Goal: Information Seeking & Learning: Find specific page/section

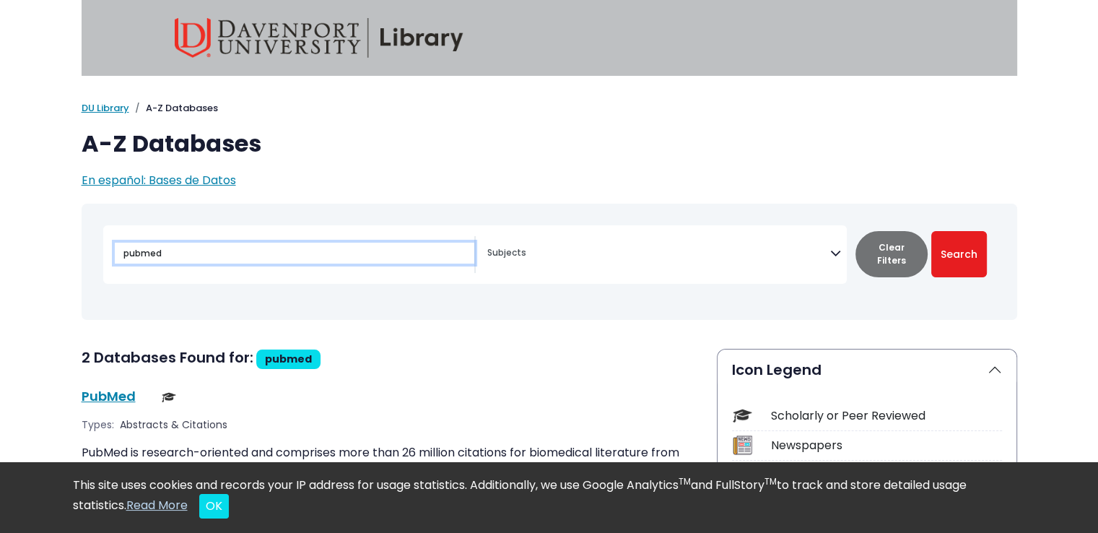
click at [201, 249] on input "pubmed" at bounding box center [295, 253] width 360 height 21
drag, startPoint x: 201, startPoint y: 249, endPoint x: 41, endPoint y: 252, distance: 160.3
click at [516, 249] on span "Search filters" at bounding box center [658, 251] width 343 height 17
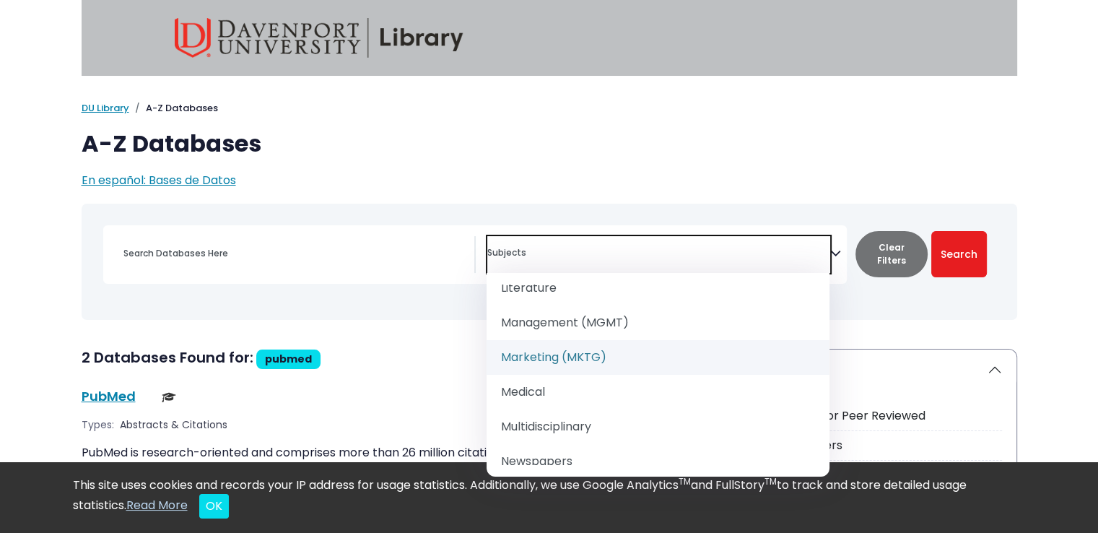
scroll to position [1299, 0]
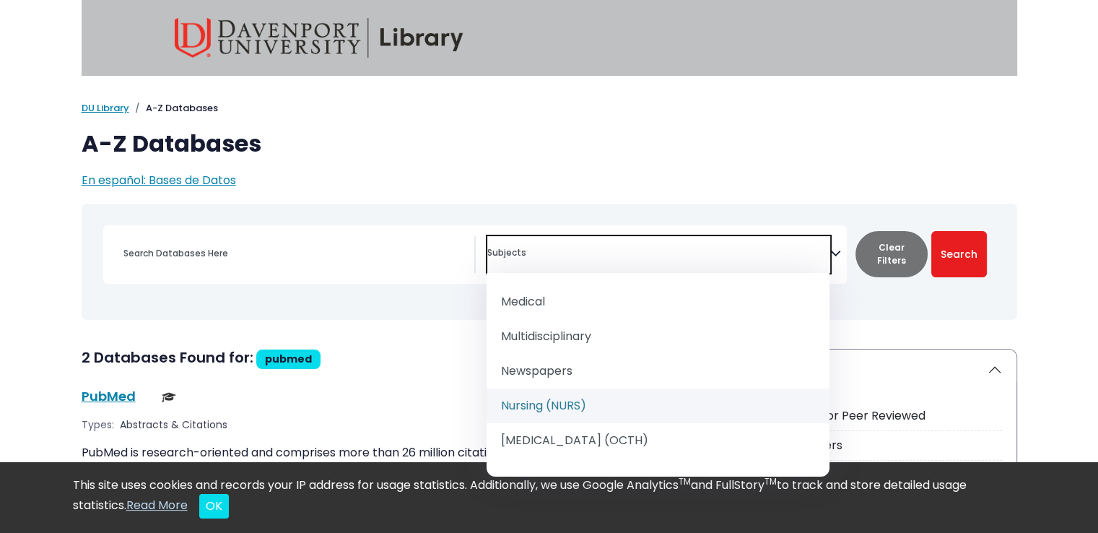
select select "219076"
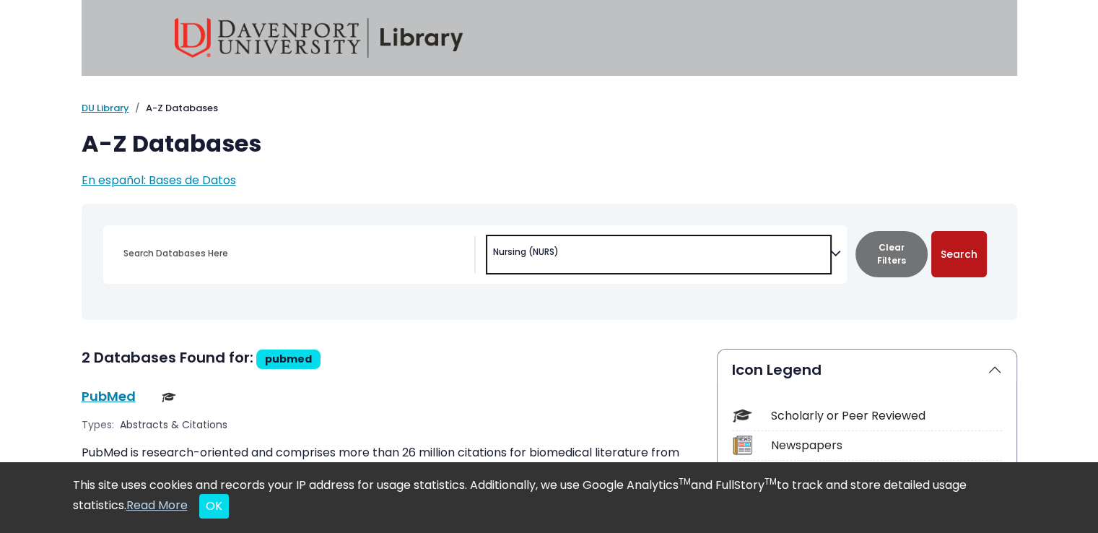
click at [542, 253] on button "Search" at bounding box center [959, 254] width 56 height 46
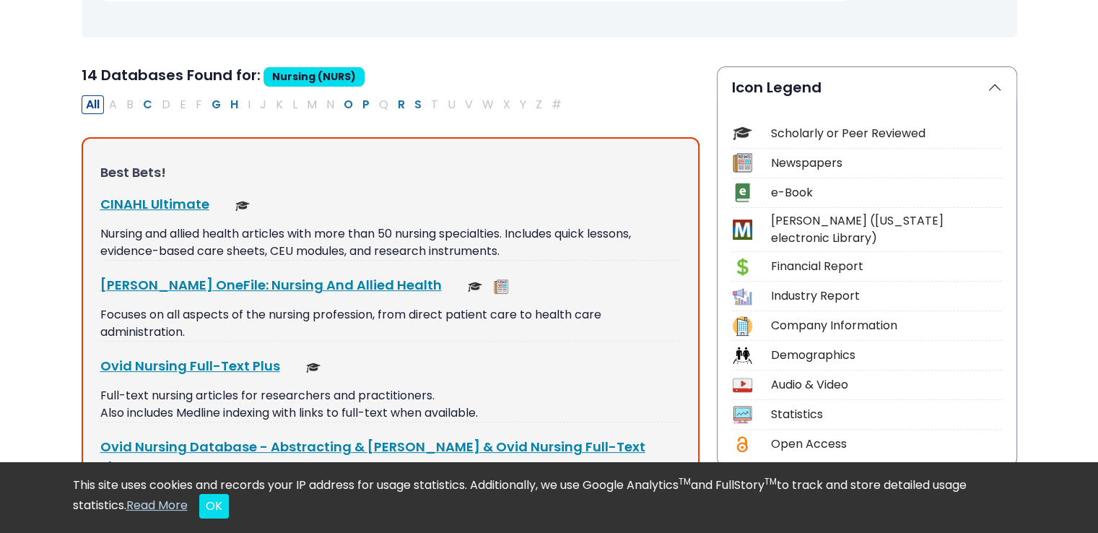
scroll to position [361, 0]
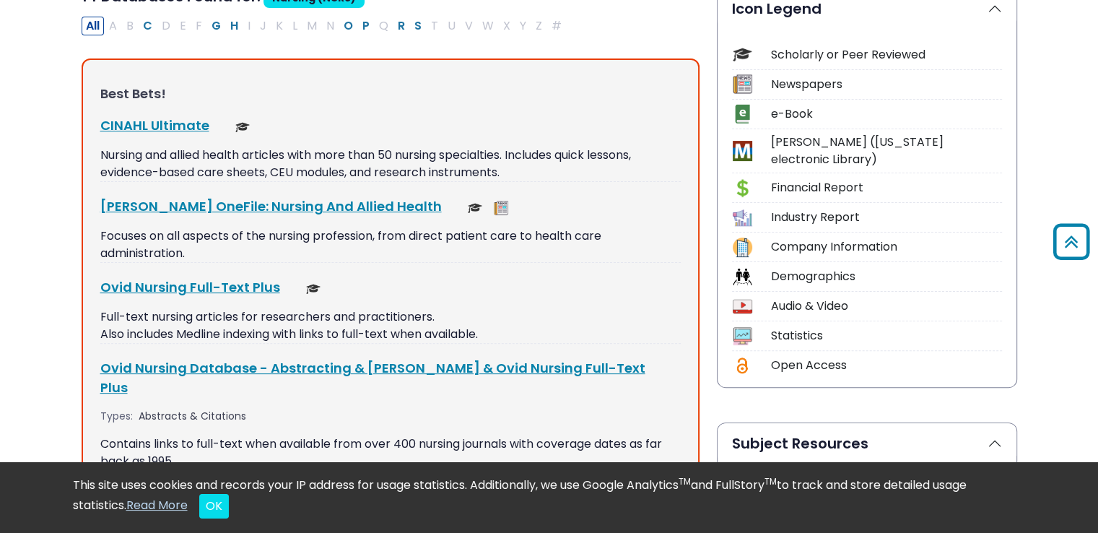
click at [162, 113] on div "Best Bets! CINAHL Ultimate This link opens in a new window Nursing and allied h…" at bounding box center [391, 470] width 618 height 824
click at [163, 129] on link "CINAHL Ultimate This link opens in a new window" at bounding box center [154, 125] width 109 height 18
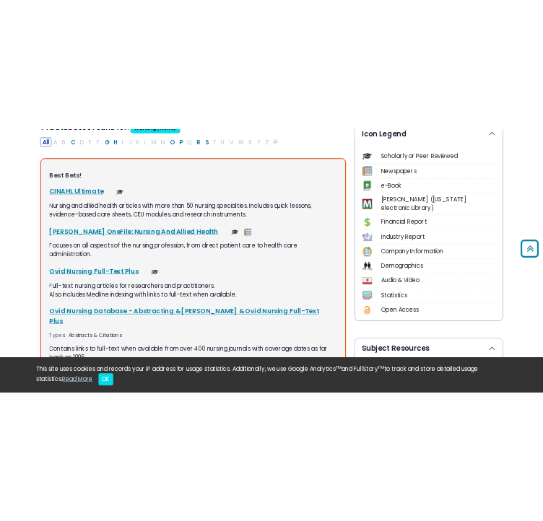
scroll to position [0, 0]
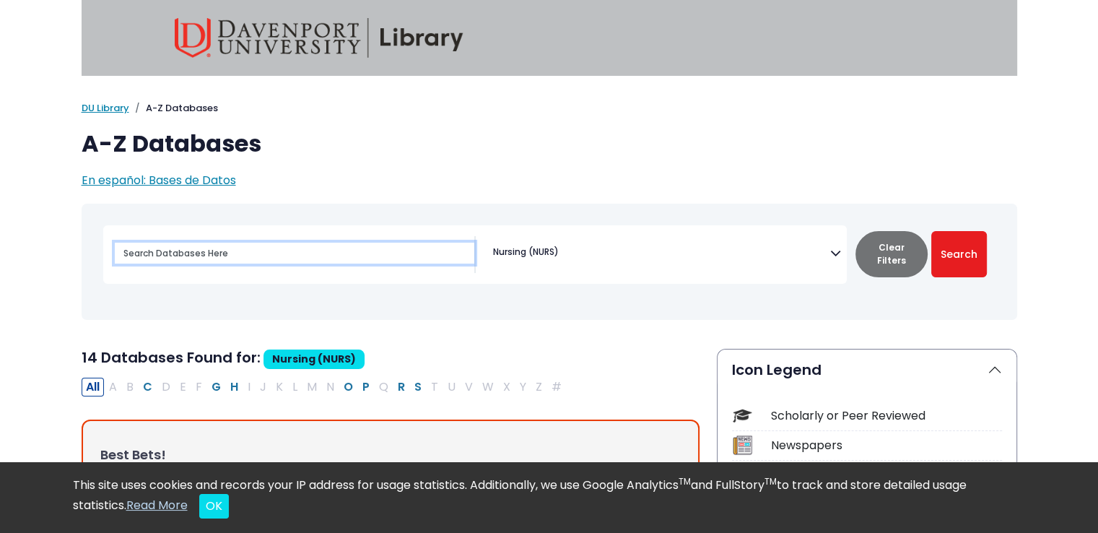
click at [231, 264] on input "Search database by title or keyword" at bounding box center [295, 253] width 360 height 21
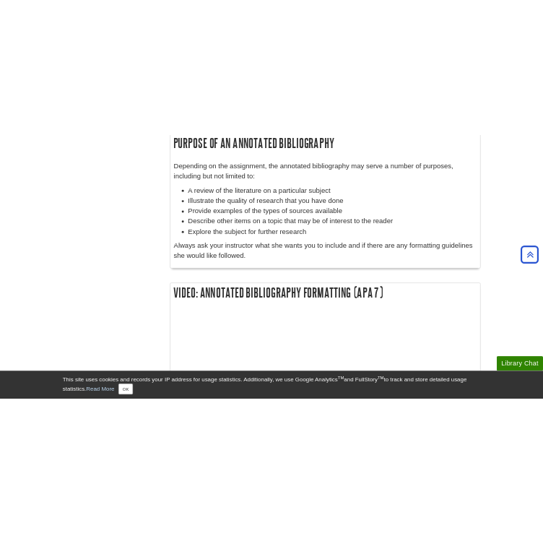
scroll to position [1155, 0]
